Goal: Task Accomplishment & Management: Manage account settings

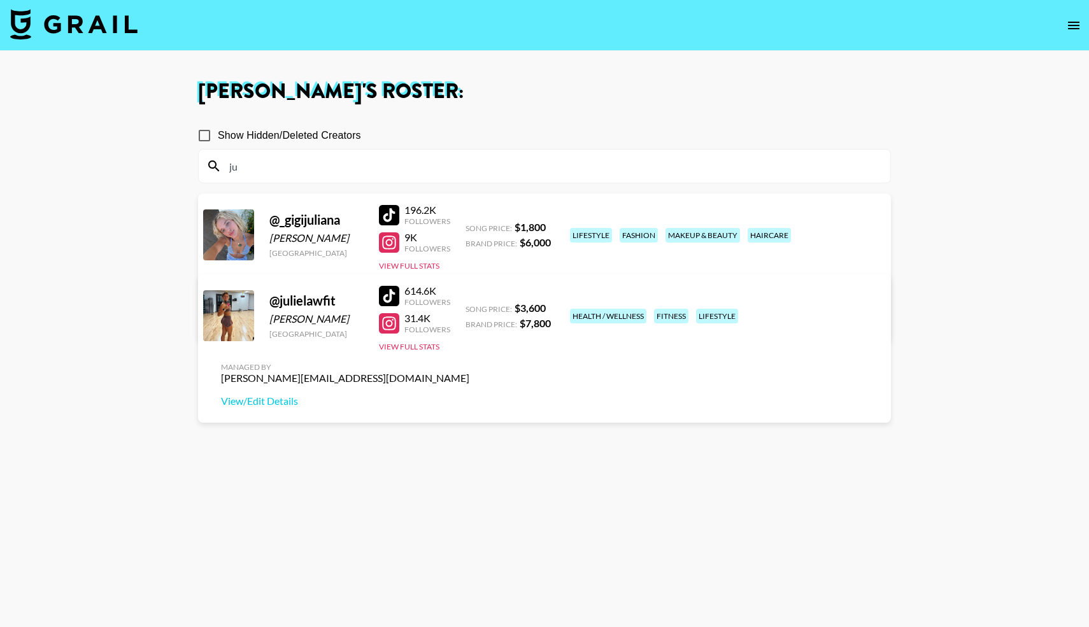
type input "j"
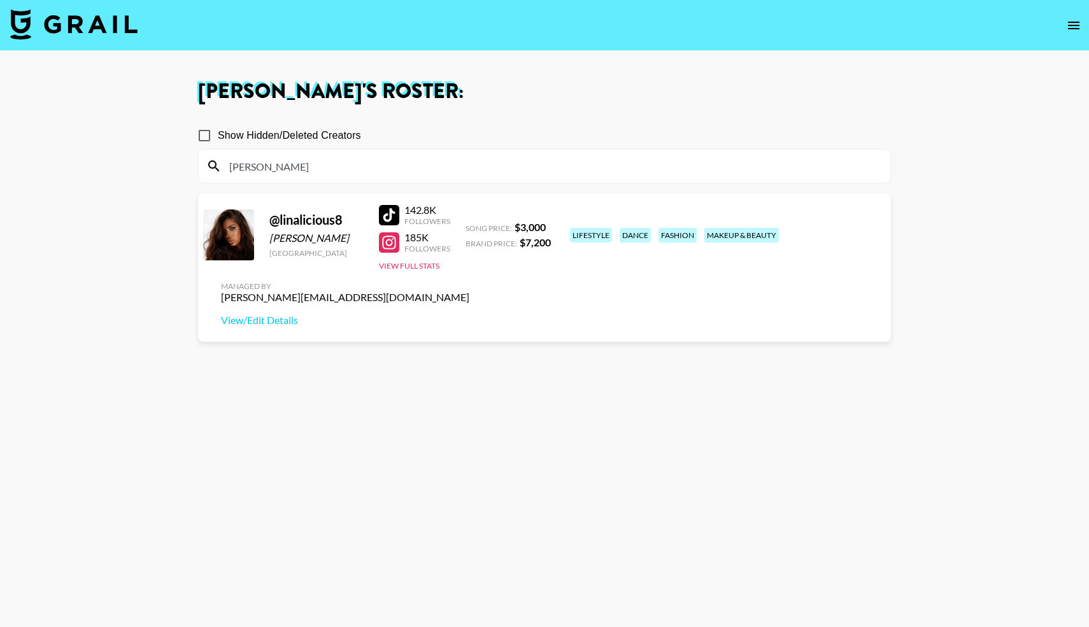
click at [392, 246] on div at bounding box center [389, 242] width 20 height 20
click at [392, 214] on div at bounding box center [389, 215] width 20 height 20
drag, startPoint x: 248, startPoint y: 163, endPoint x: 220, endPoint y: 164, distance: 27.4
click at [220, 164] on div "[PERSON_NAME]" at bounding box center [545, 166] width 692 height 33
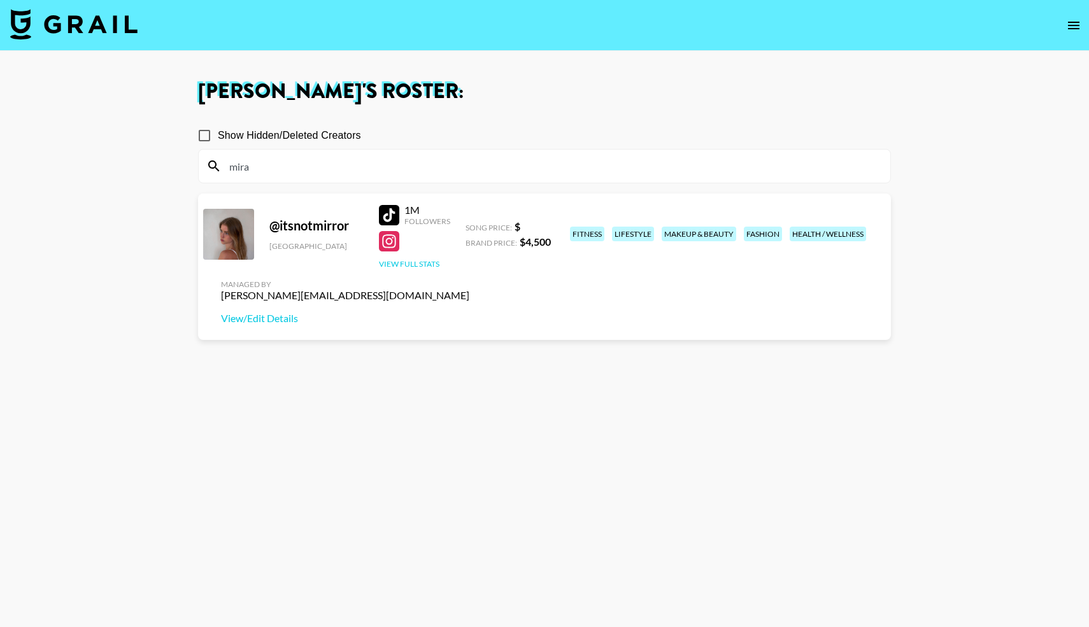
click at [415, 263] on button "View Full Stats" at bounding box center [409, 264] width 61 height 10
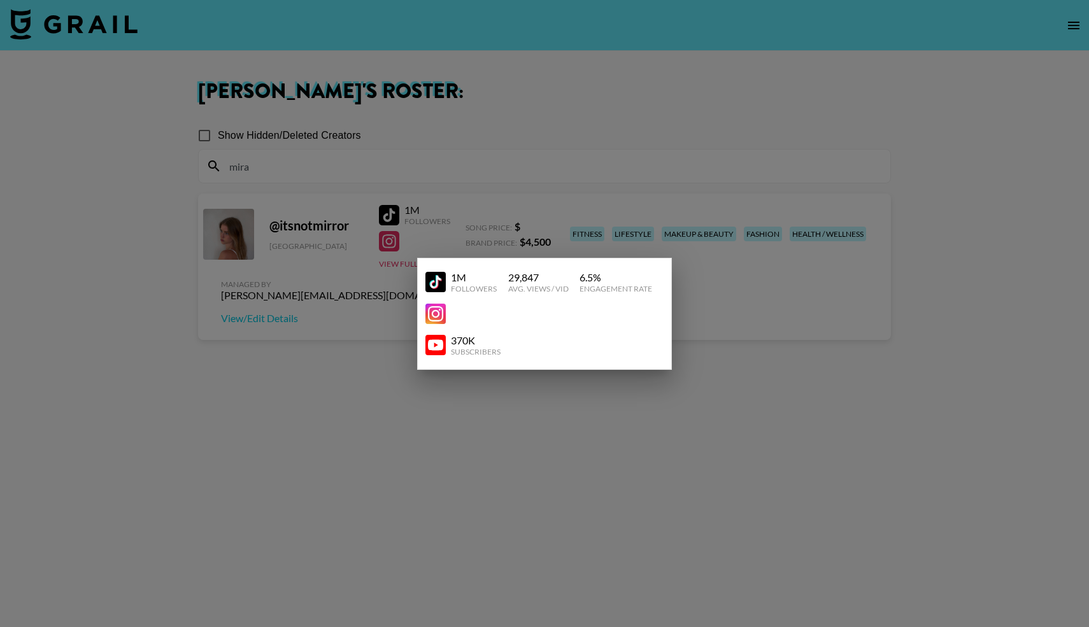
click at [780, 248] on div at bounding box center [544, 313] width 1089 height 627
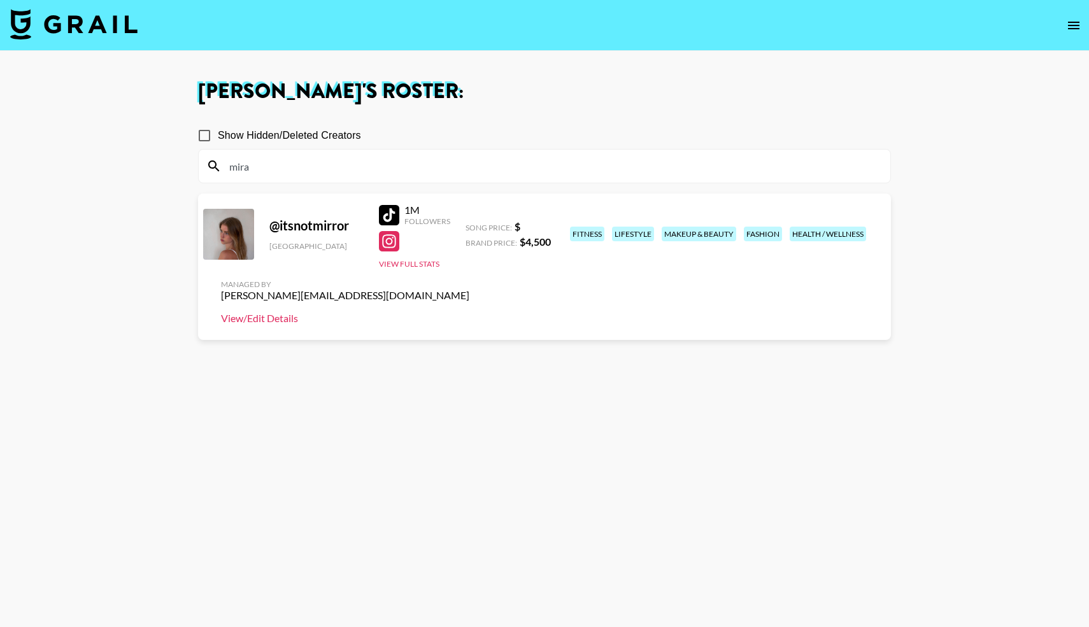
click at [469, 312] on link "View/Edit Details" at bounding box center [345, 318] width 248 height 13
drag, startPoint x: 253, startPoint y: 166, endPoint x: 212, endPoint y: 167, distance: 41.4
click at [213, 168] on div "mira" at bounding box center [545, 166] width 692 height 33
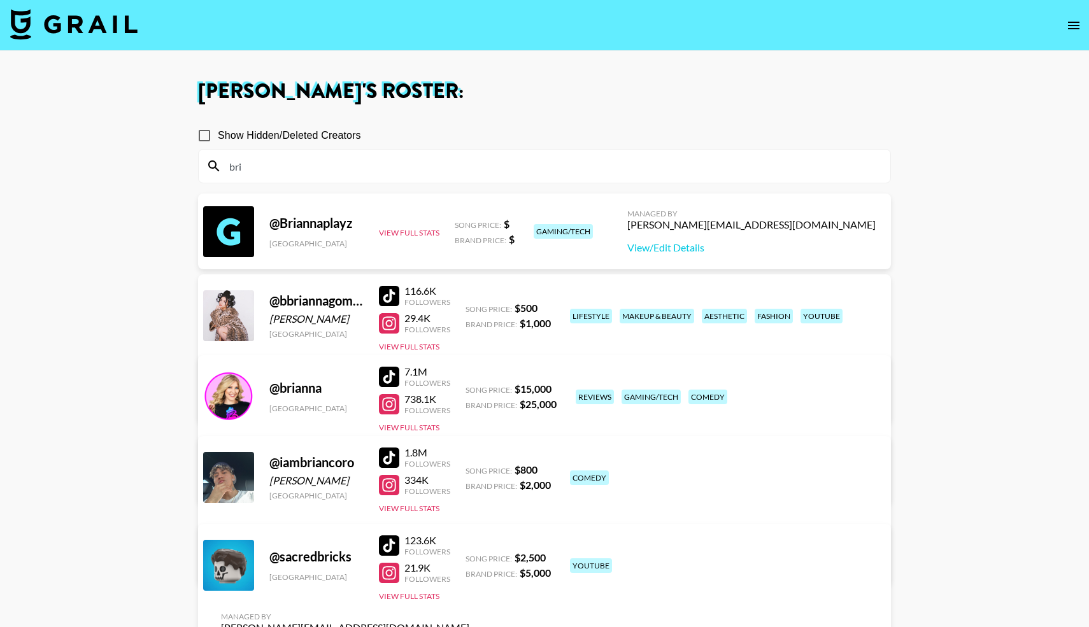
type input "bri"
click at [469, 395] on link "View/Edit Details" at bounding box center [345, 401] width 248 height 13
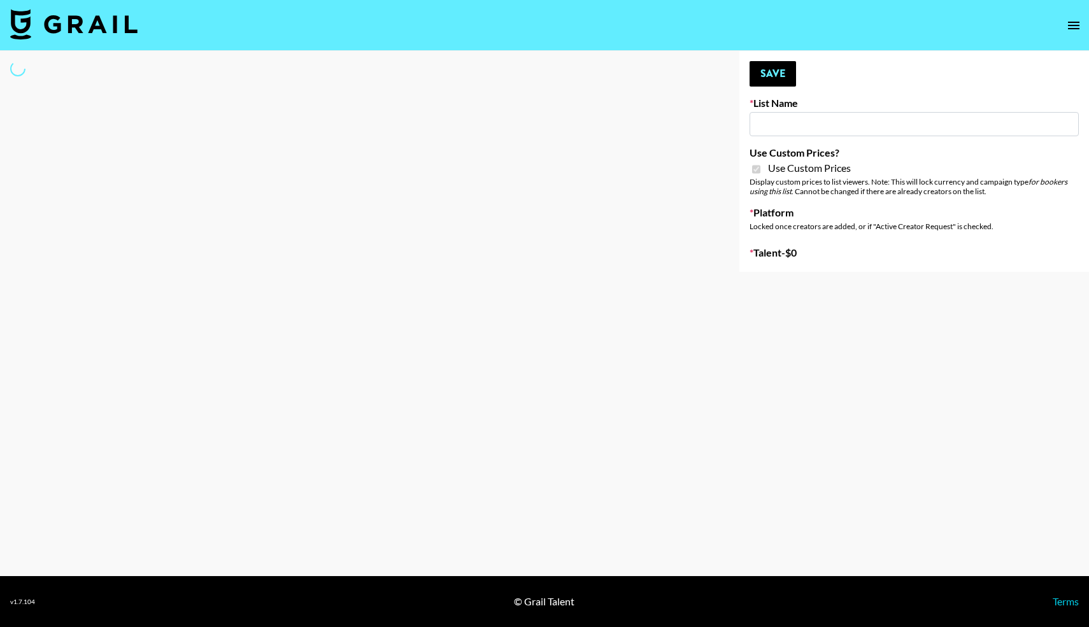
type input "Poizon IG (26th Sept)"
checkbox input "true"
select select "Brand"
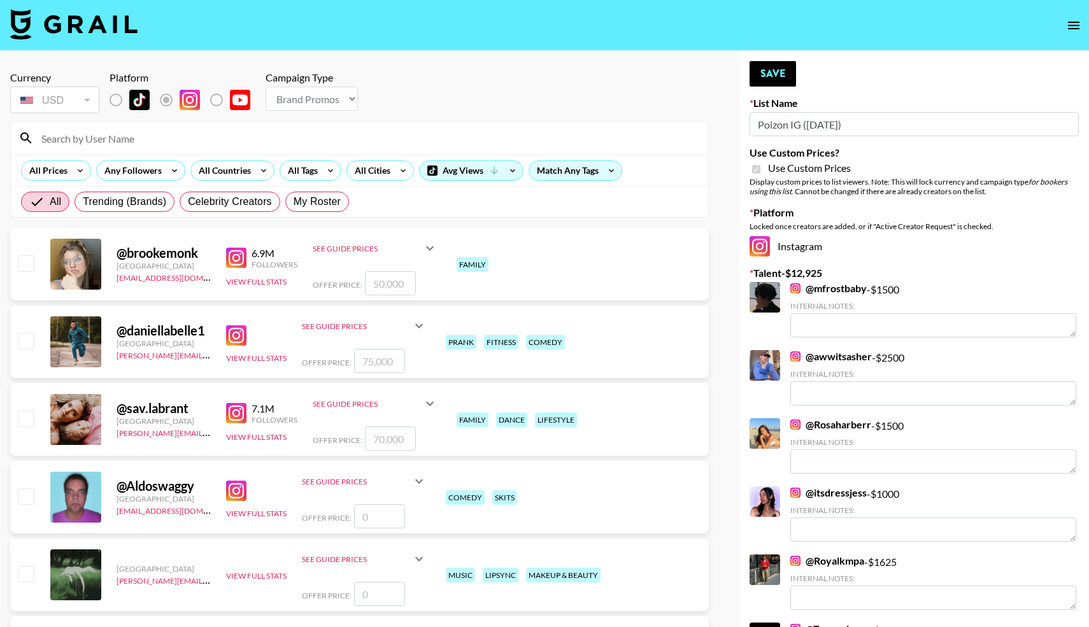
type textarea "Fashion creator with consistent high engagement and views"
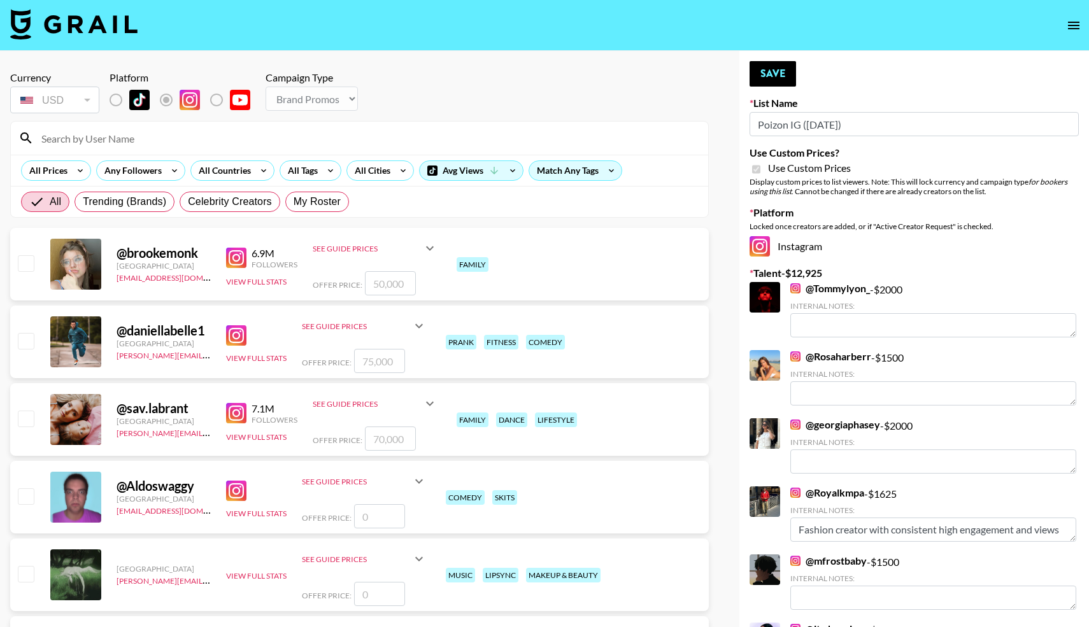
click at [68, 137] on input at bounding box center [367, 138] width 667 height 20
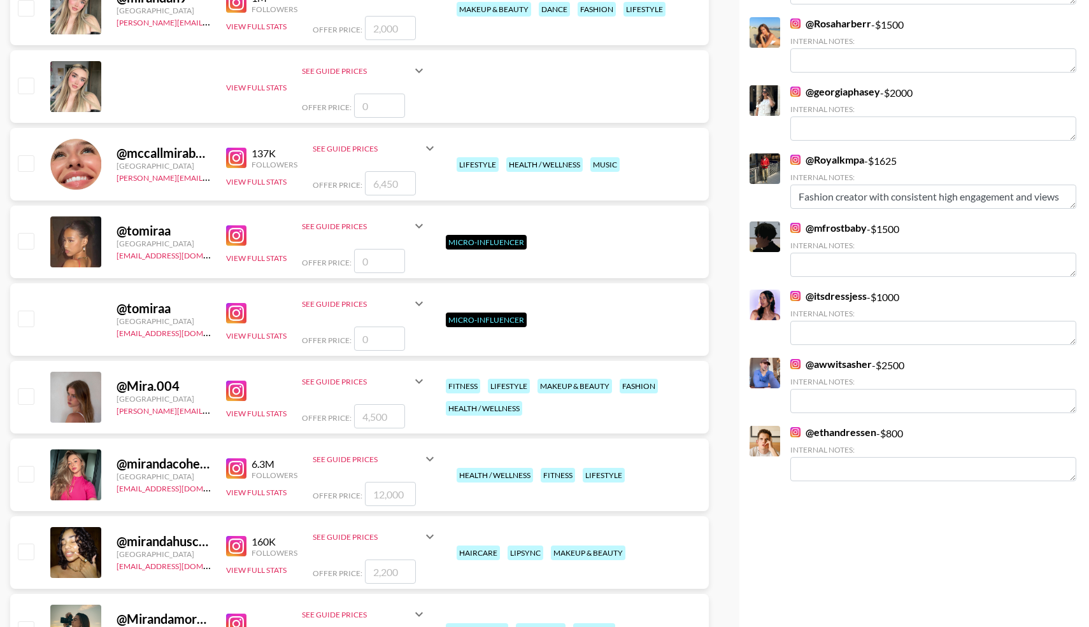
scroll to position [334, 0]
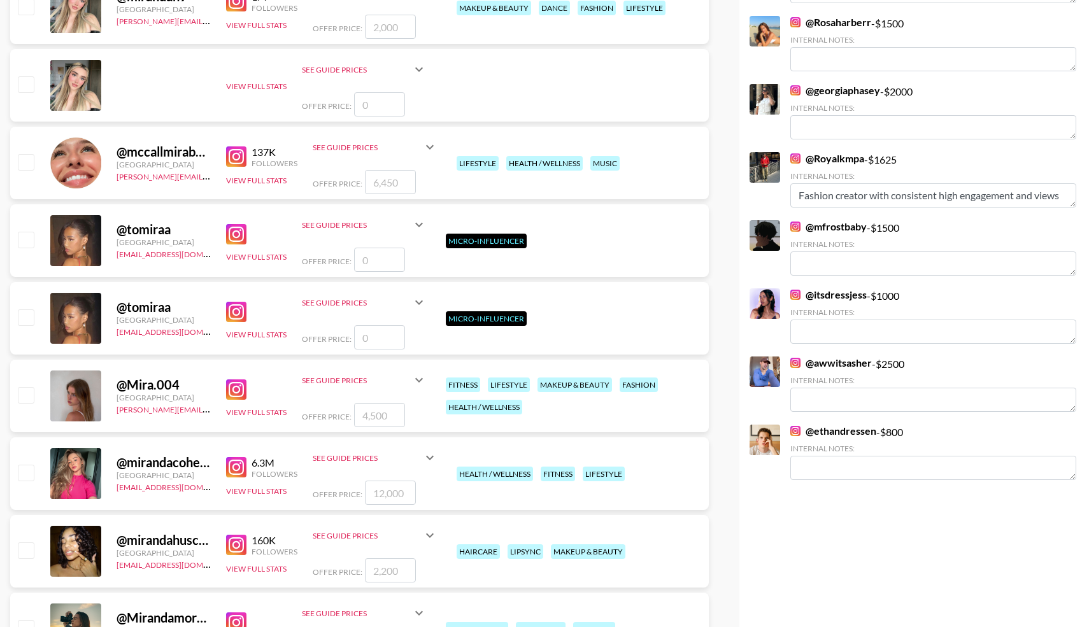
type input "mira"
click at [24, 392] on input "checkbox" at bounding box center [25, 394] width 15 height 15
checkbox input "true"
type input "4500"
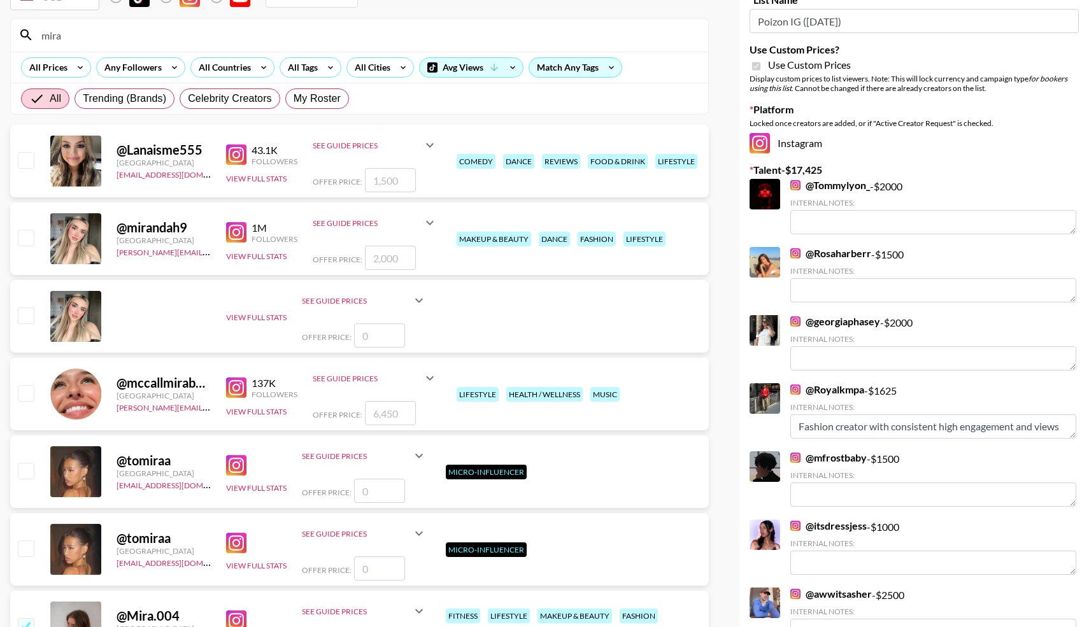
scroll to position [0, 0]
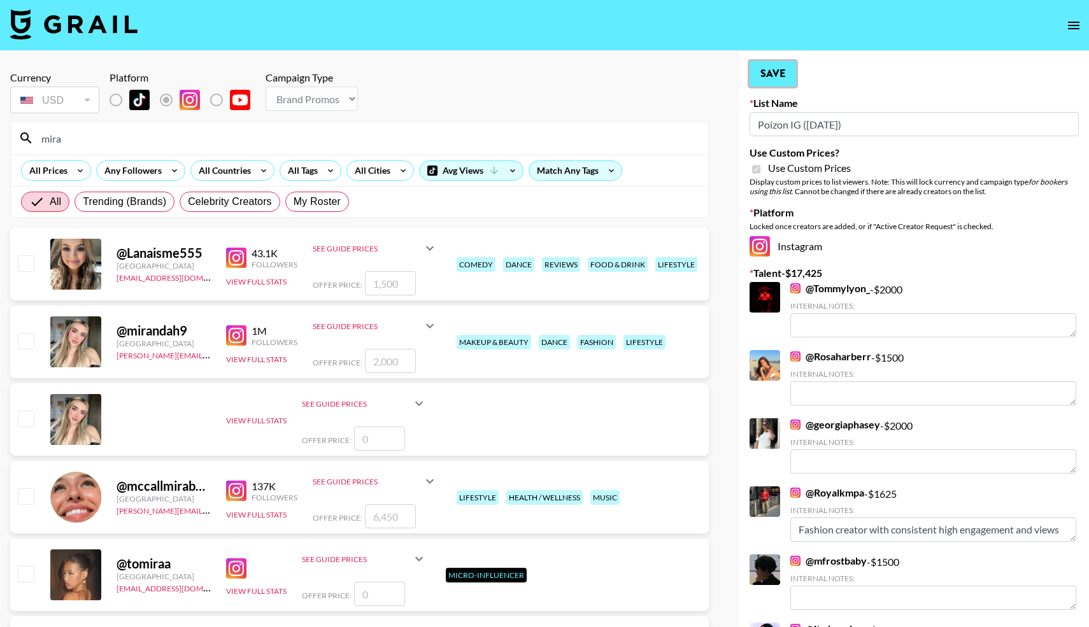
click at [774, 74] on button "Save" at bounding box center [773, 73] width 46 height 25
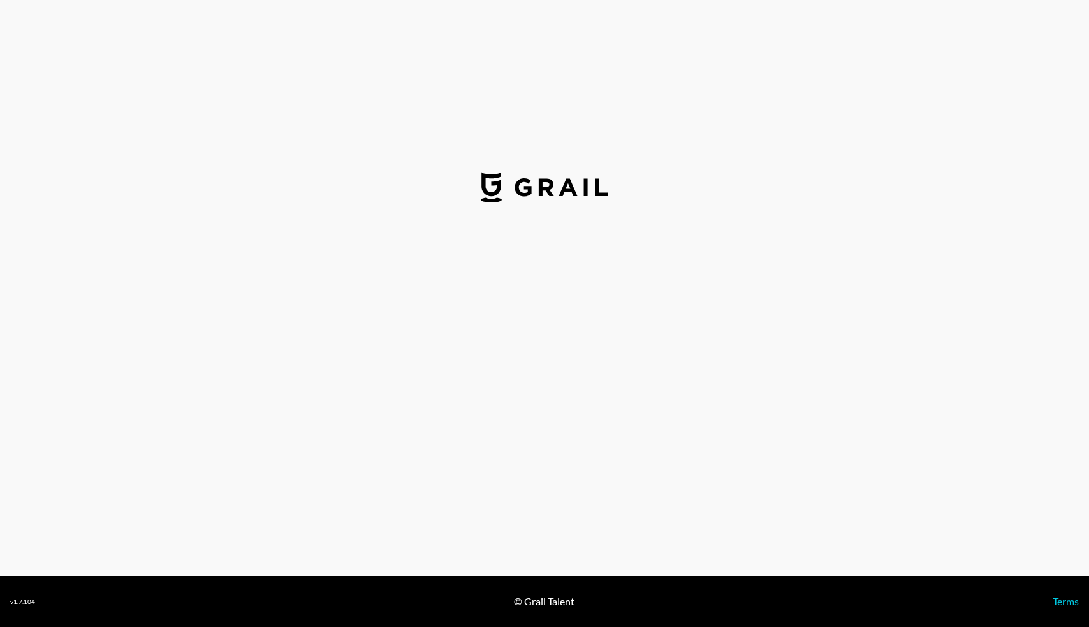
select select "USD"
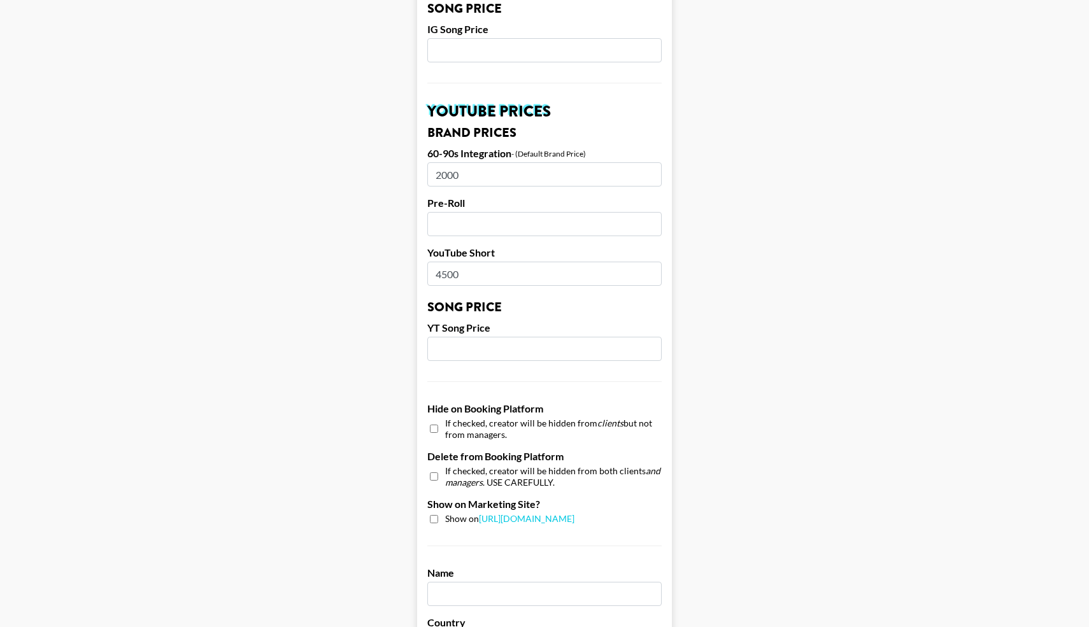
scroll to position [850, 0]
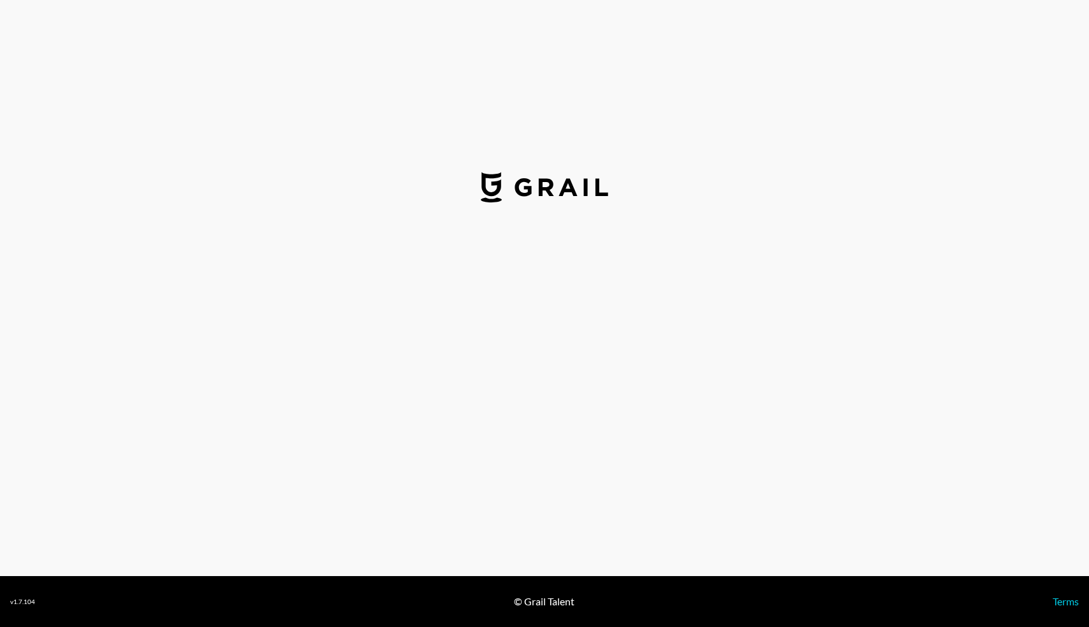
select select "USD"
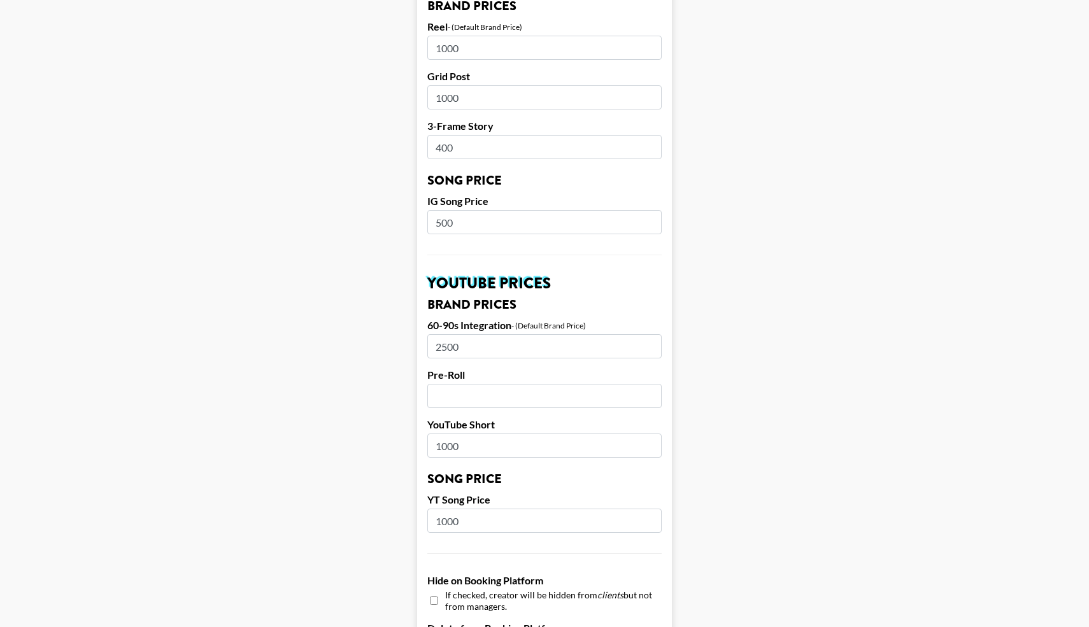
scroll to position [759, 0]
